Goal: Information Seeking & Learning: Check status

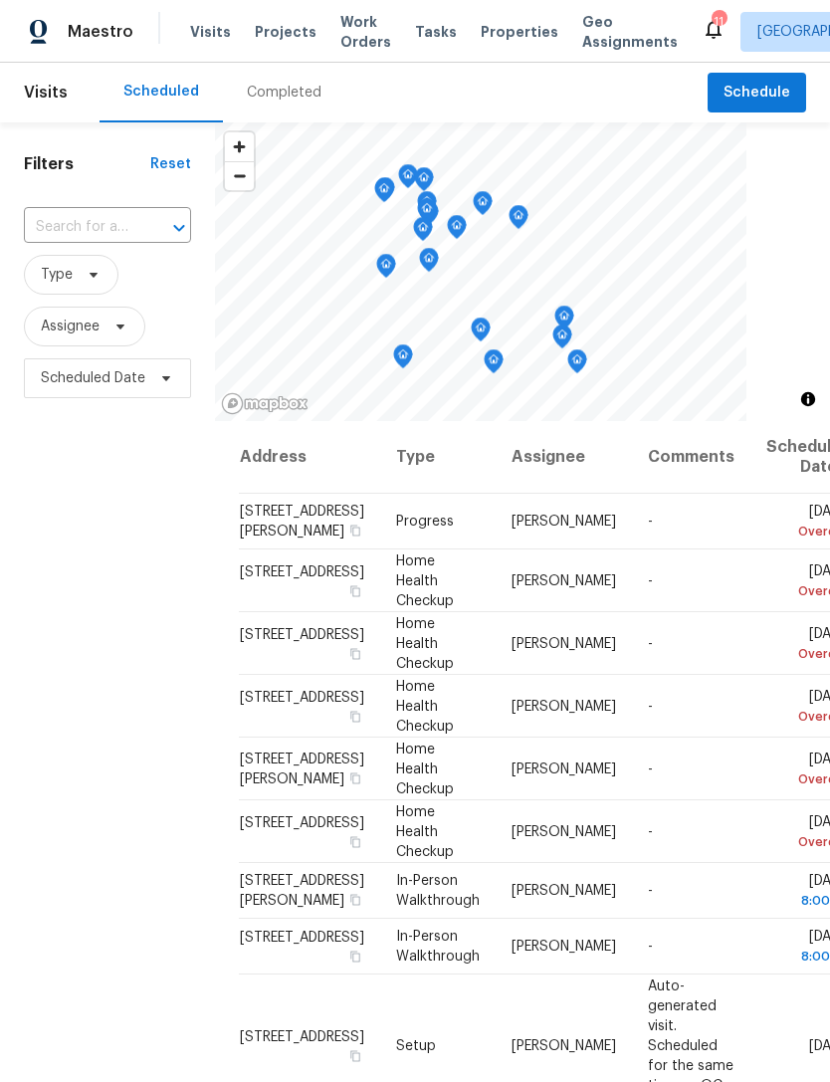
click at [283, 94] on div "Completed" at bounding box center [284, 93] width 75 height 20
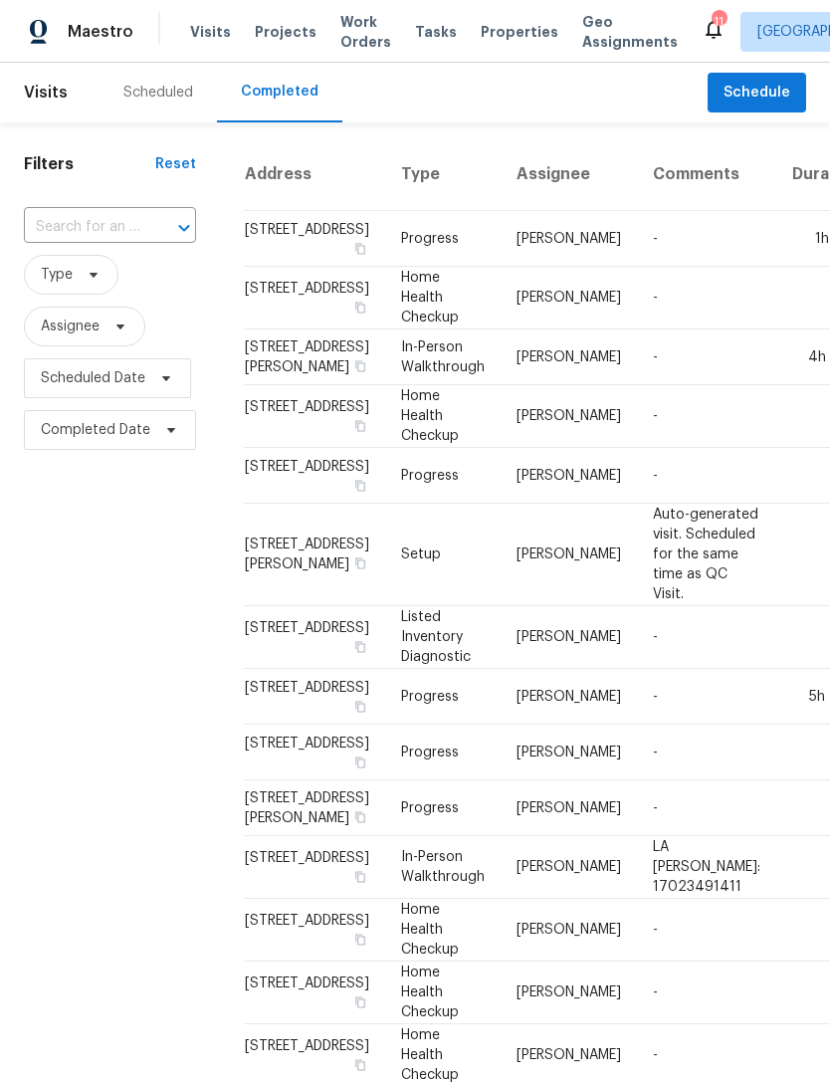
click at [85, 219] on input "text" at bounding box center [82, 227] width 116 height 31
type input "929 via"
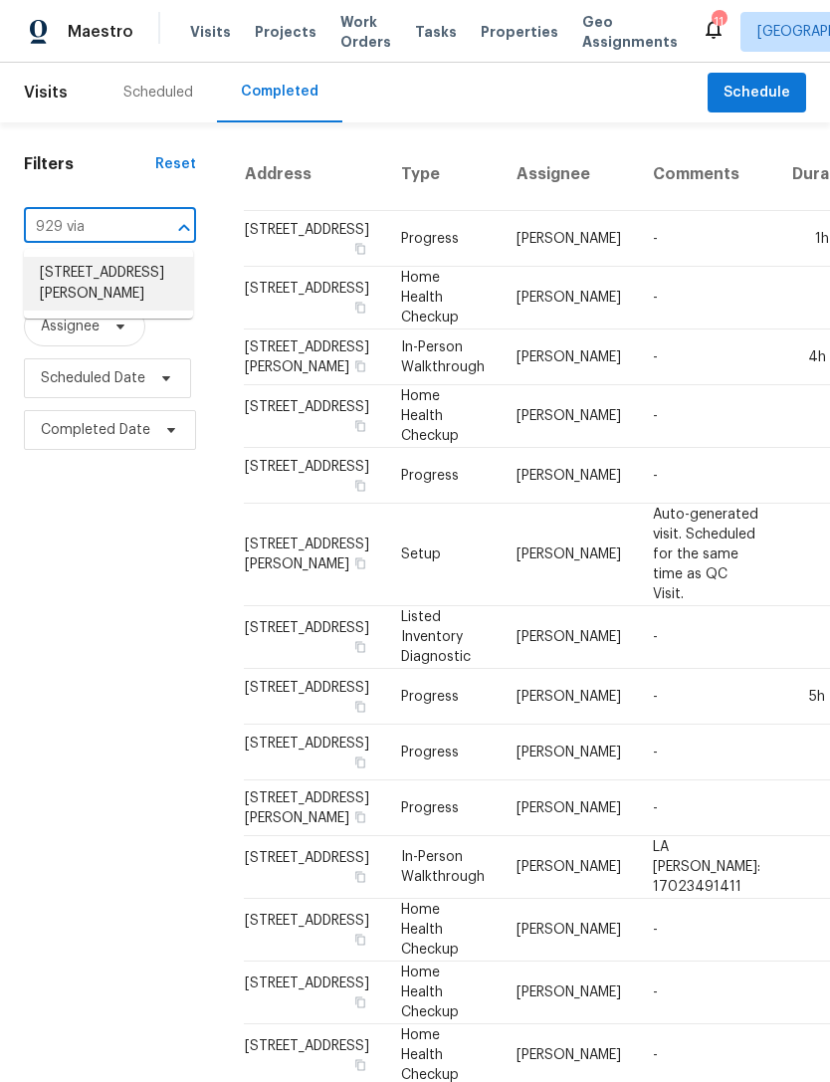
click at [68, 299] on li "[STREET_ADDRESS][PERSON_NAME]" at bounding box center [108, 284] width 169 height 54
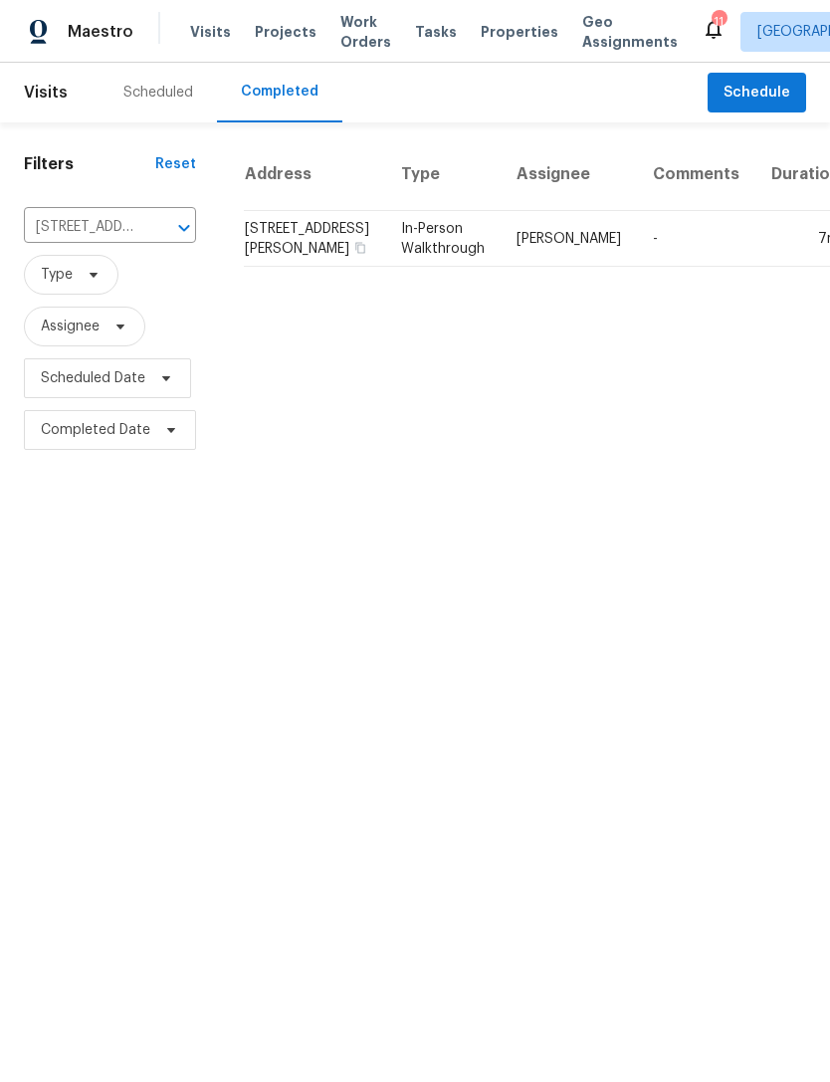
click at [399, 267] on td "In-Person Walkthrough" at bounding box center [442, 239] width 115 height 56
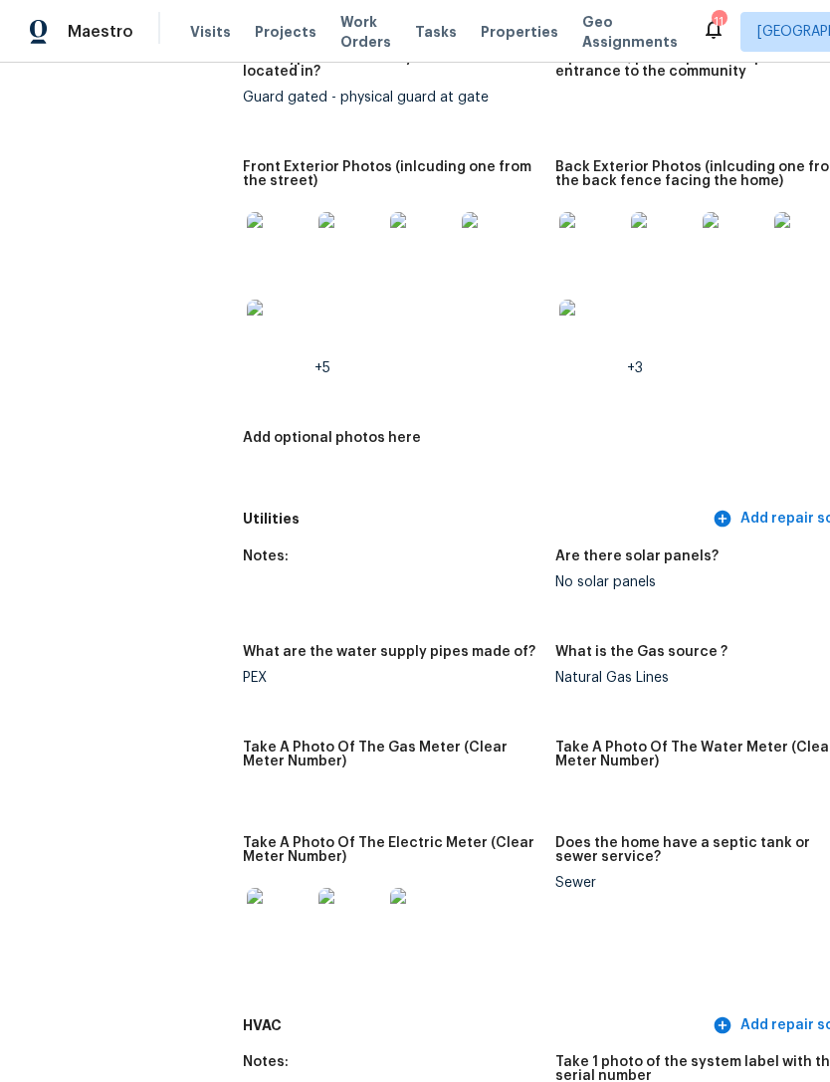
scroll to position [984, 0]
click at [567, 243] on img at bounding box center [591, 244] width 64 height 64
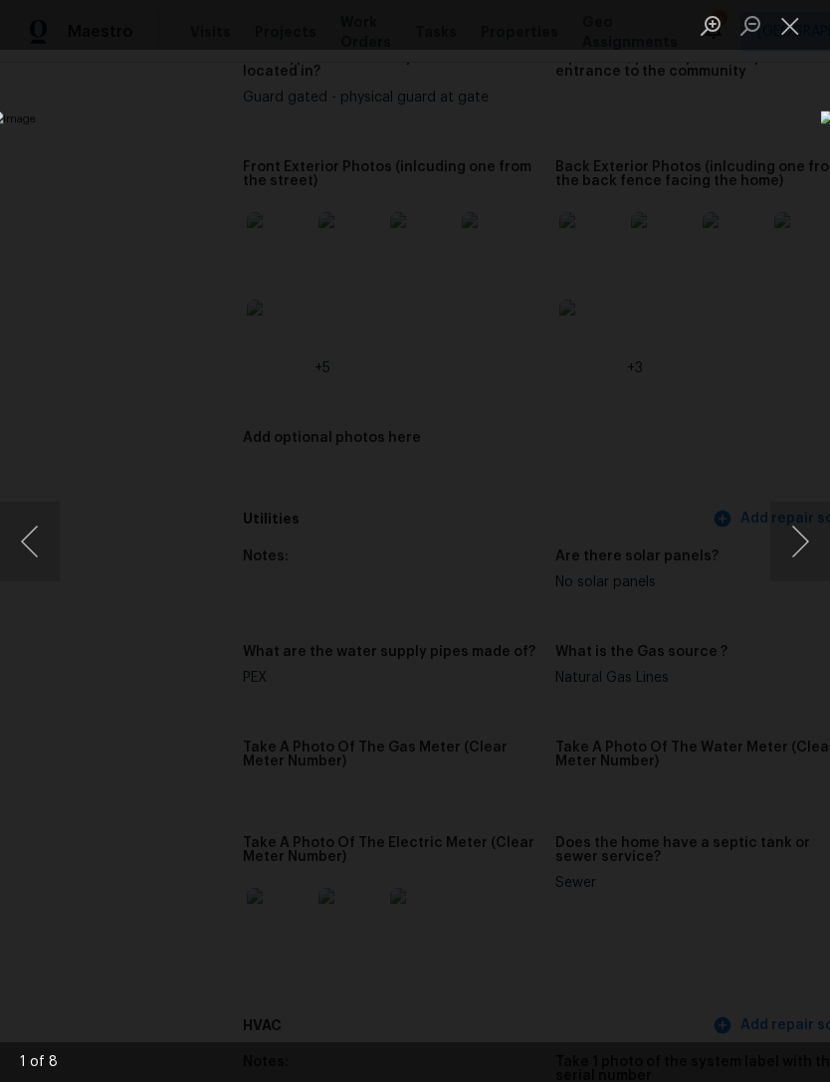
click at [794, 548] on button "Next image" at bounding box center [800, 541] width 60 height 80
click at [797, 538] on button "Next image" at bounding box center [800, 541] width 60 height 80
click at [800, 549] on button "Next image" at bounding box center [800, 541] width 60 height 80
click at [785, 30] on button "Close lightbox" at bounding box center [790, 25] width 40 height 35
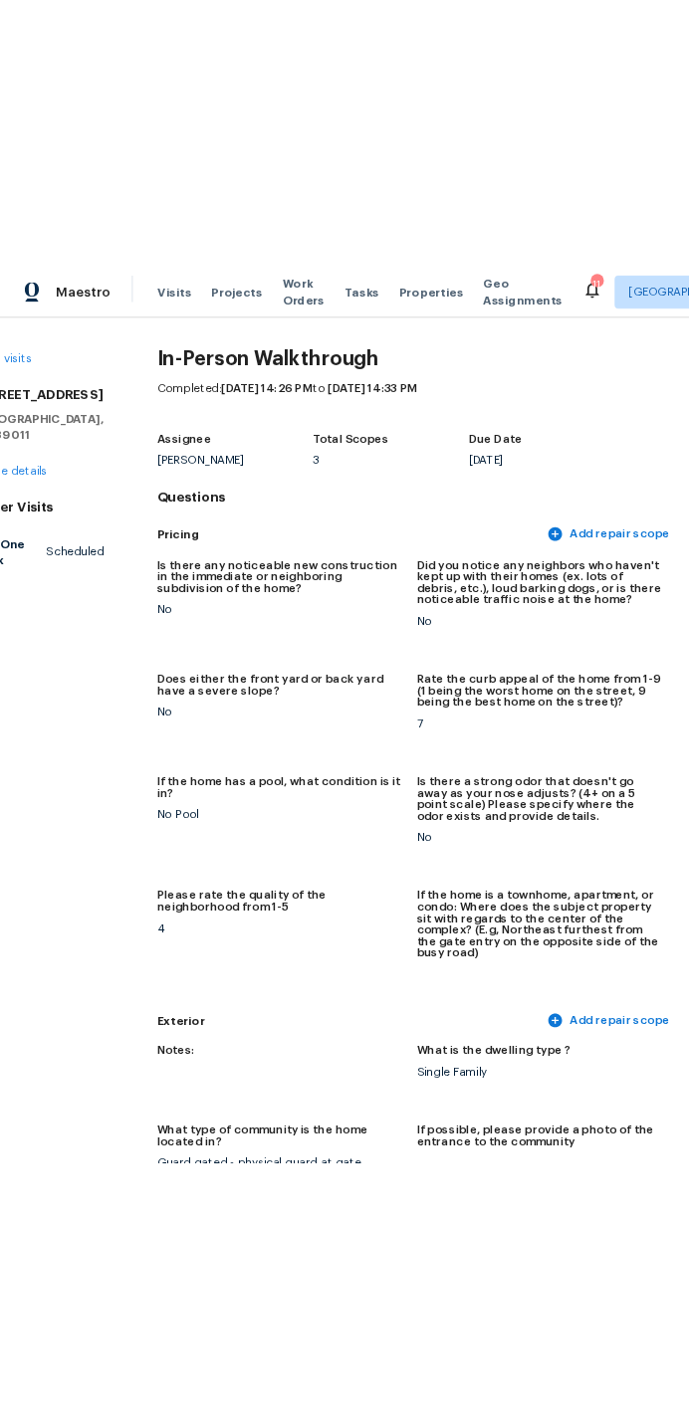
scroll to position [0, 55]
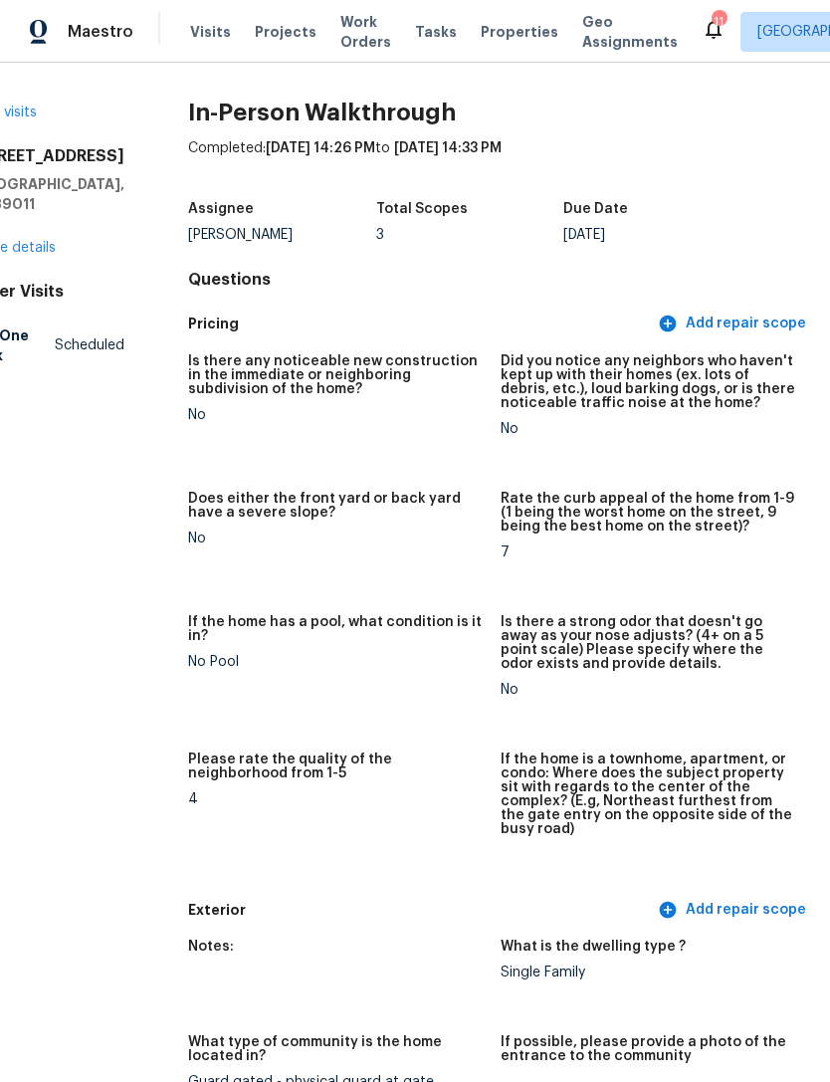
click at [208, 37] on span "Visits" at bounding box center [210, 32] width 41 height 20
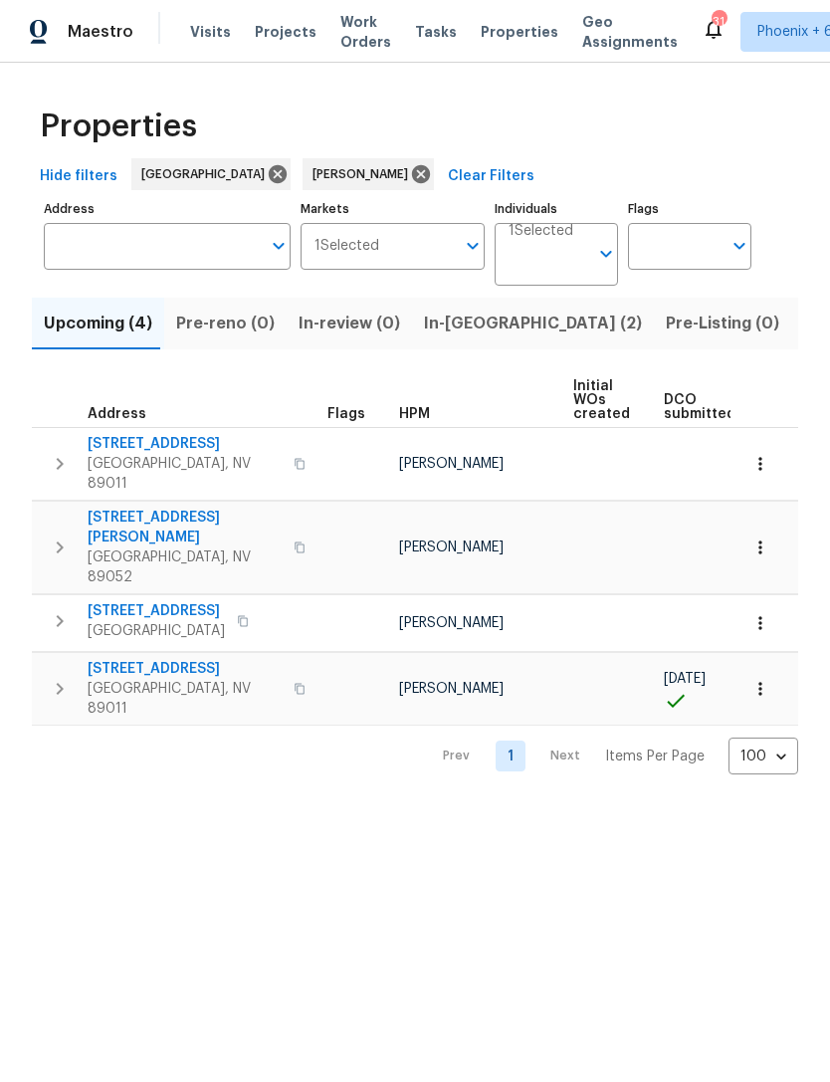
click at [764, 462] on icon "button" at bounding box center [760, 464] width 20 height 20
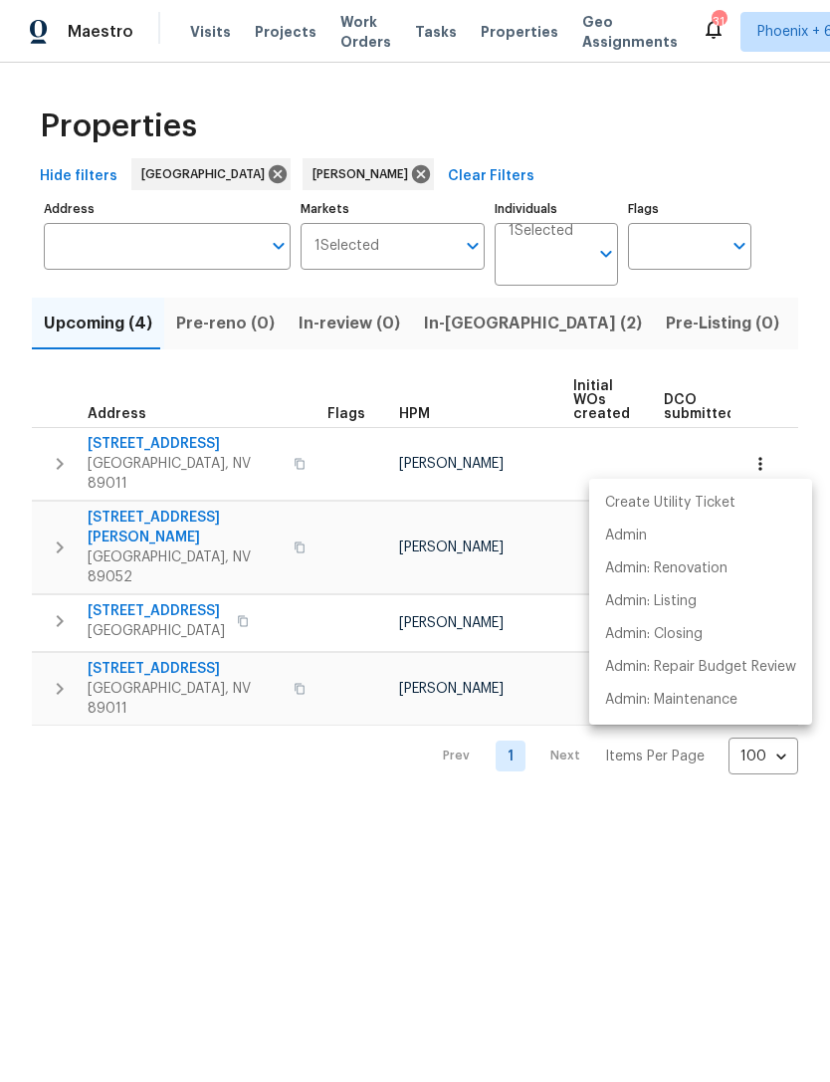
click at [629, 875] on div at bounding box center [415, 541] width 830 height 1082
